Goal: Task Accomplishment & Management: Complete application form

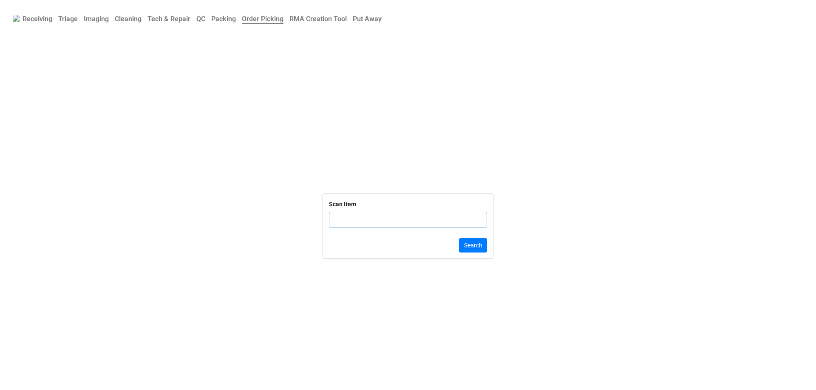
click at [357, 226] on input "text" at bounding box center [408, 220] width 158 height 16
click button "Search" at bounding box center [473, 245] width 28 height 14
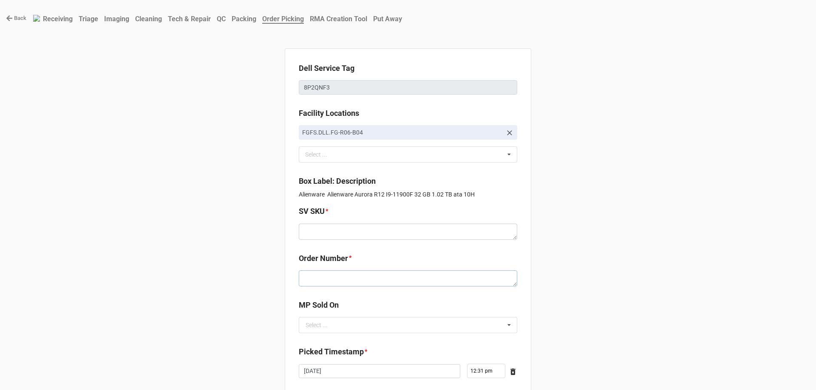
click at [390, 279] on textarea at bounding box center [408, 279] width 218 height 16
paste textarea "5034079"
type textarea "x"
type textarea "5034079"
click at [332, 225] on textarea at bounding box center [408, 232] width 218 height 16
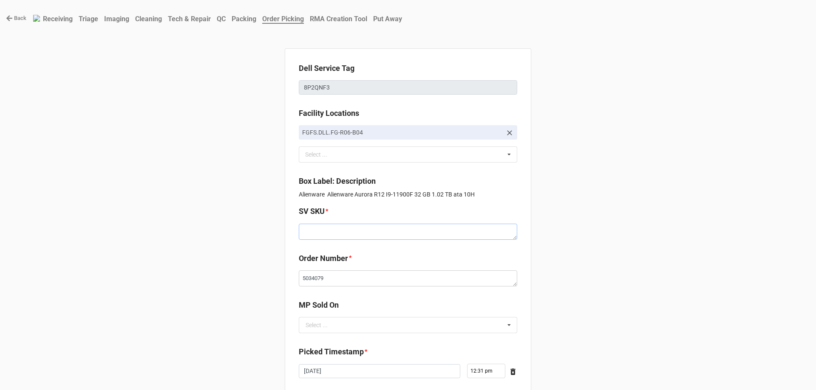
paste textarea "E.AUR12.W10H.11900F.1TBH1TBH32G.G3080.XX1.WH.BxxW"
type textarea "x"
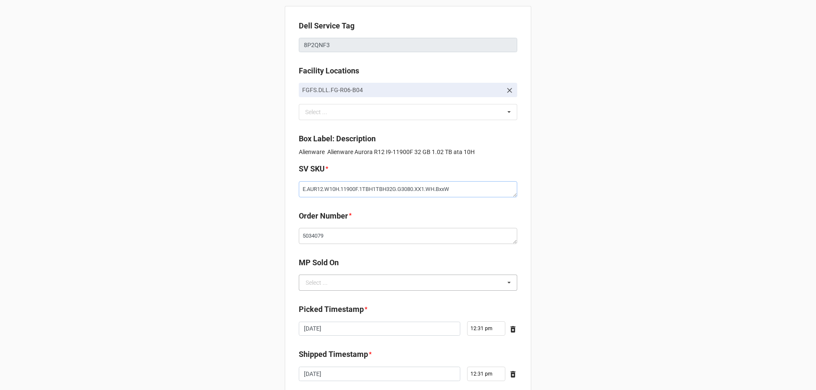
type textarea "E.AUR12.W10H.11900F.1TBH1TBH32G.G3080.XX1.WH.BxxW"
click at [396, 282] on input "text" at bounding box center [407, 282] width 217 height 15
click at [405, 302] on div "D2C" at bounding box center [407, 299] width 217 height 16
type textarea "x"
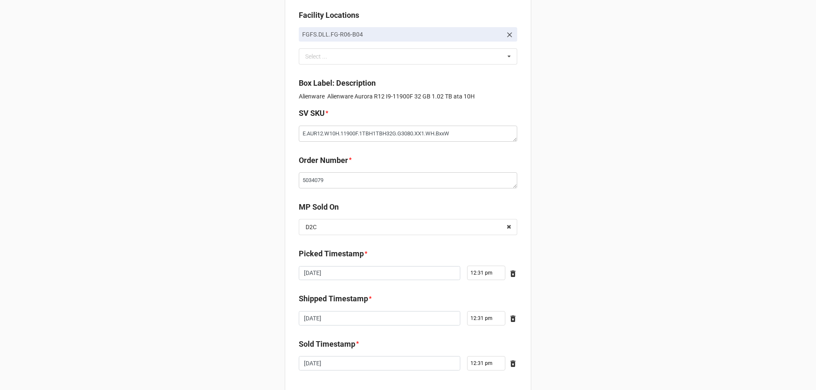
scroll to position [144, 0]
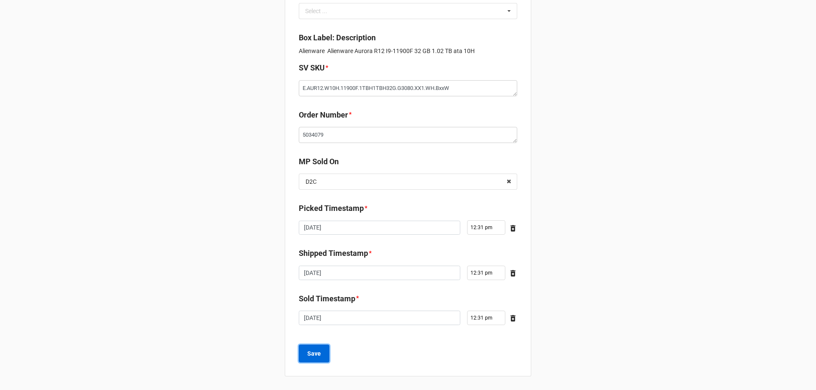
click at [316, 351] on b "Save" at bounding box center [314, 354] width 14 height 9
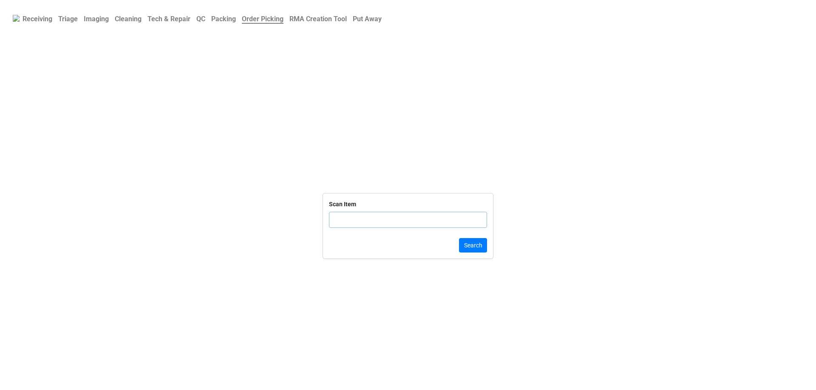
click at [366, 222] on input "text" at bounding box center [408, 220] width 158 height 16
click button "Search" at bounding box center [473, 245] width 28 height 14
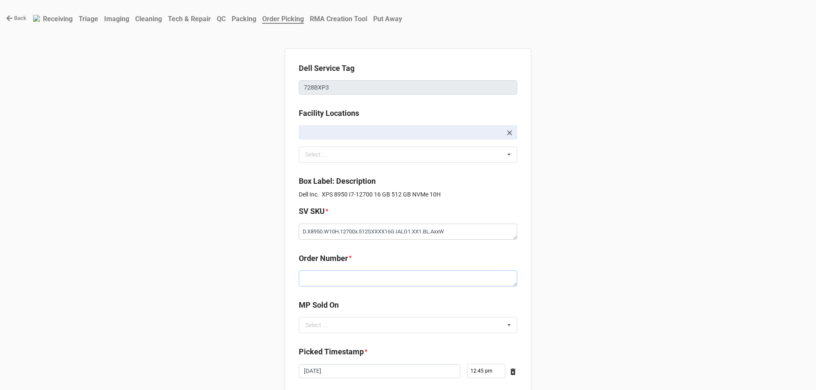
click at [358, 282] on textarea at bounding box center [408, 279] width 218 height 16
paste textarea "5034046"
type textarea "x"
type textarea "5034046"
click at [331, 331] on input "text" at bounding box center [407, 325] width 217 height 15
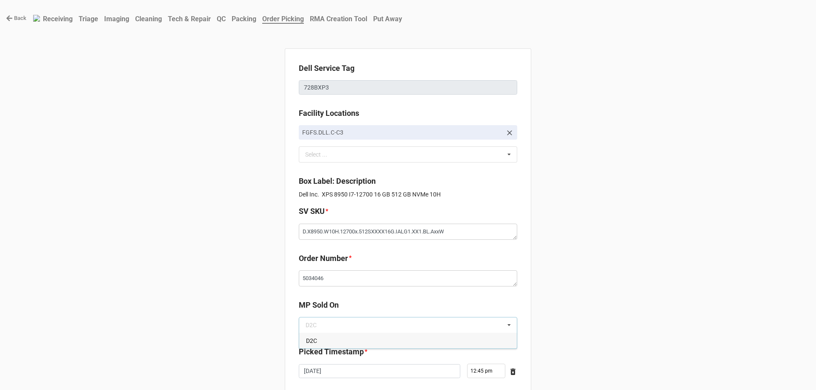
click at [331, 347] on div "D2C" at bounding box center [407, 341] width 217 height 16
type textarea "x"
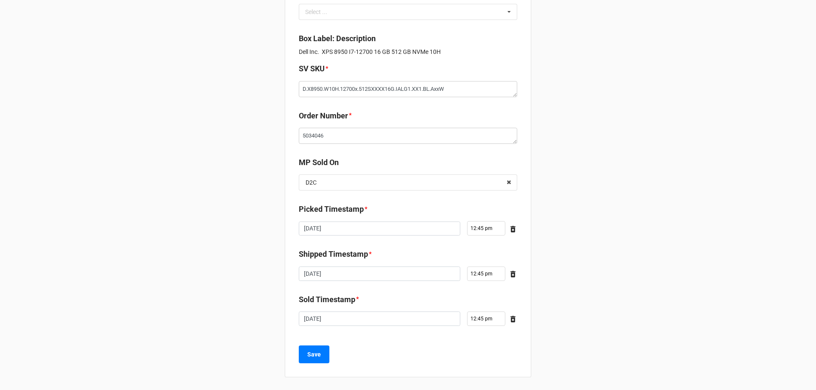
scroll to position [144, 0]
click at [304, 364] on div "Dell Service Tag 728BXP3 Facility Locations FGFS.DLL.C-C3 Select ... No results…" at bounding box center [408, 141] width 246 height 472
click at [308, 354] on b "Save" at bounding box center [314, 354] width 14 height 9
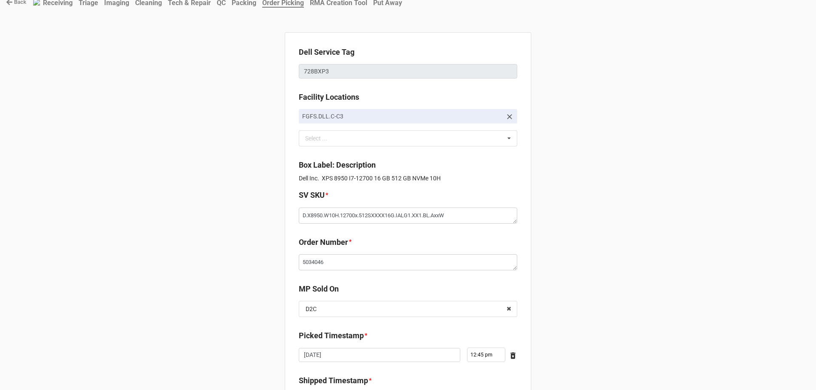
scroll to position [0, 0]
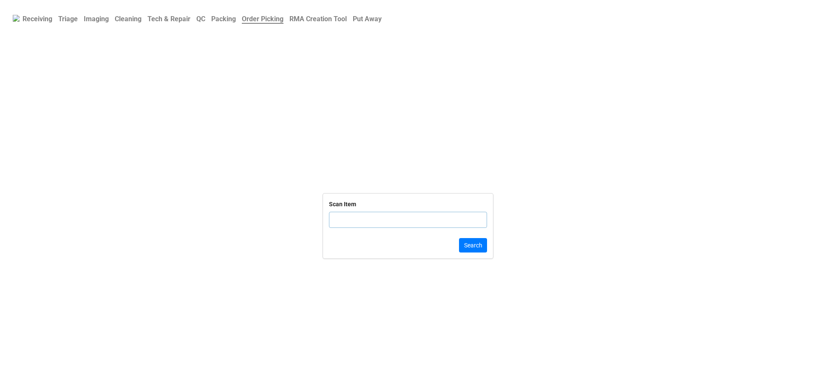
click at [356, 226] on input "text" at bounding box center [408, 220] width 158 height 16
click at [340, 215] on input "text" at bounding box center [408, 220] width 158 height 16
click button "Search" at bounding box center [473, 245] width 28 height 14
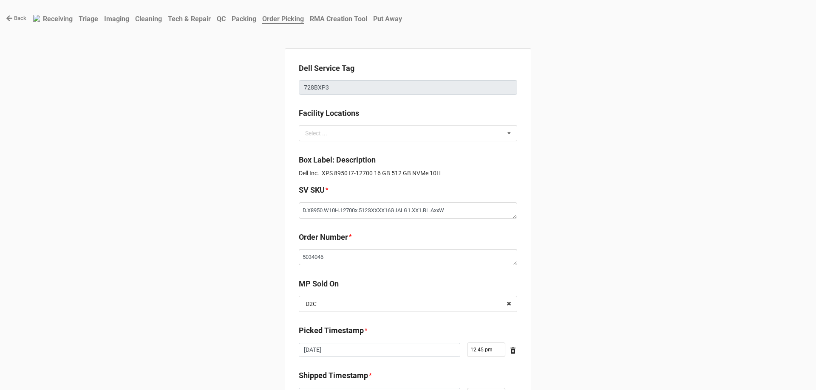
type textarea "x"
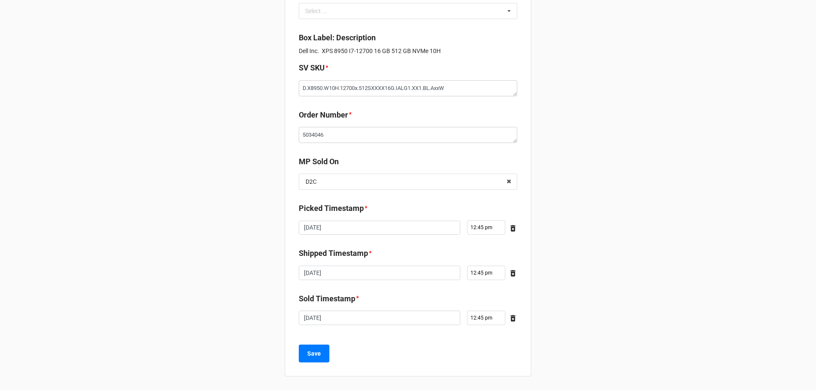
click at [295, 356] on div "Dell Service Tag 728BXP3 Facility Locations Select ... No results found. Box La…" at bounding box center [408, 151] width 246 height 451
click at [308, 350] on b "Save" at bounding box center [314, 354] width 14 height 9
